Goal: Task Accomplishment & Management: Complete application form

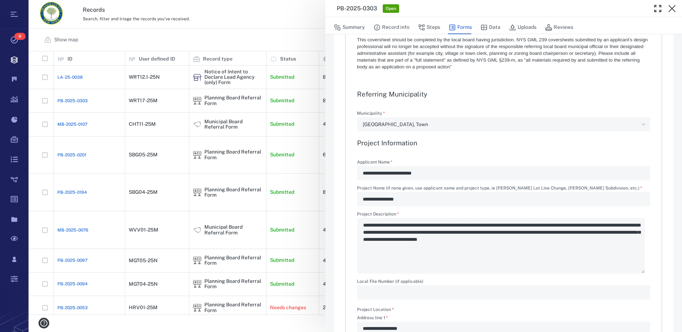
scroll to position [71, 0]
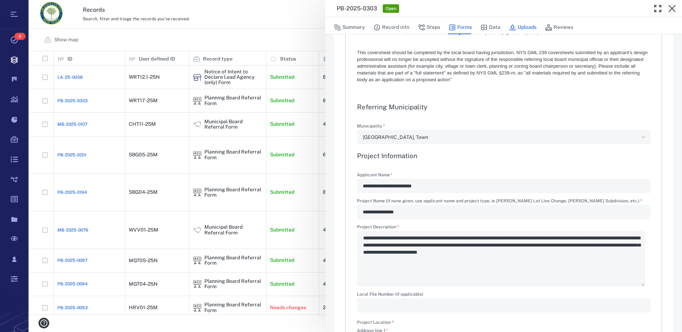
click at [526, 25] on button "Uploads" at bounding box center [522, 28] width 27 height 14
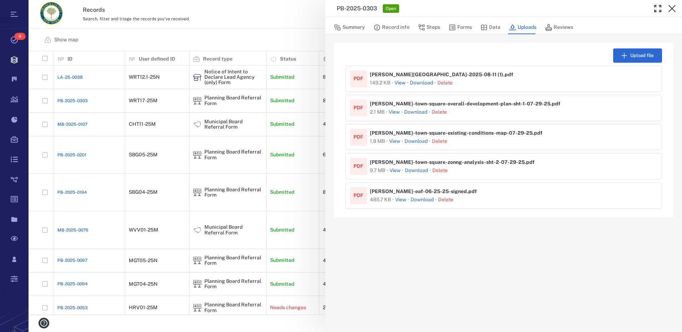
drag, startPoint x: 464, startPoint y: 27, endPoint x: 320, endPoint y: 133, distance: 179.0
click at [464, 27] on button "Forms" at bounding box center [460, 28] width 23 height 14
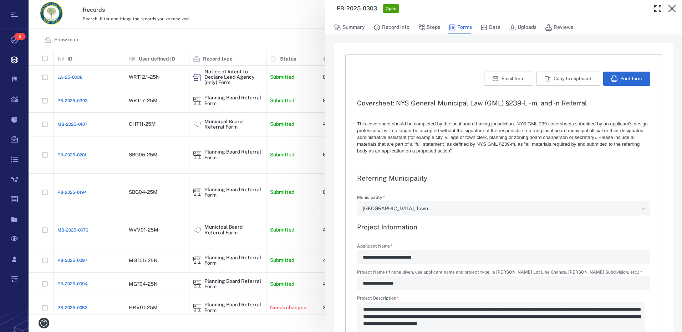
type textarea "*"
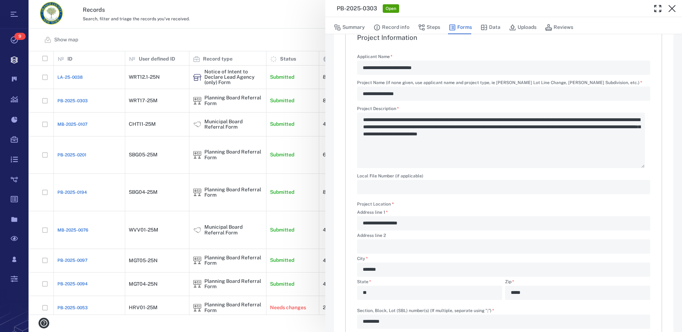
scroll to position [178, 0]
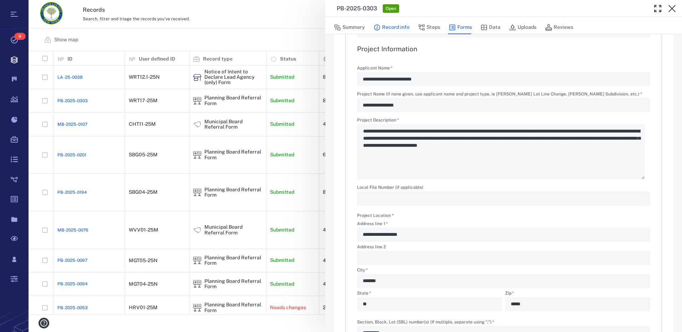
click at [388, 27] on button "Record info" at bounding box center [391, 28] width 36 height 14
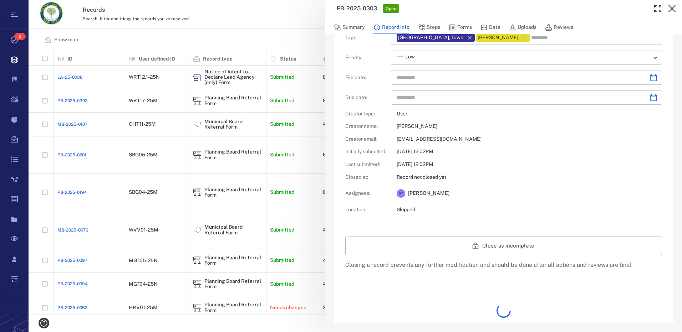
type input "**********"
